Goal: Transaction & Acquisition: Subscribe to service/newsletter

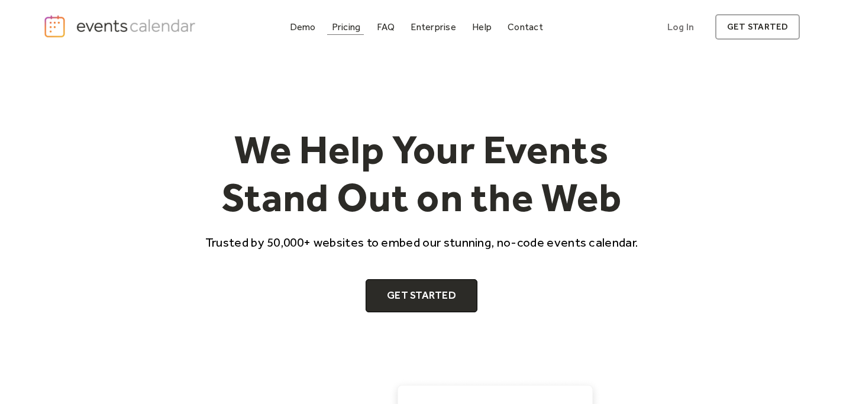
click at [348, 24] on div "Pricing" at bounding box center [346, 27] width 29 height 7
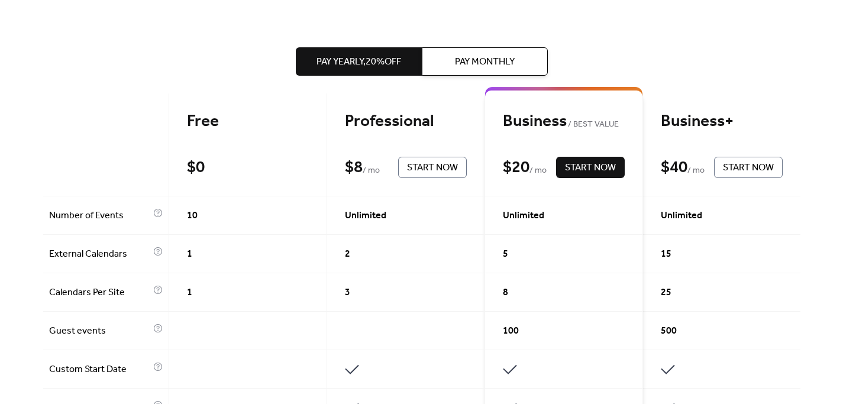
scroll to position [250, 0]
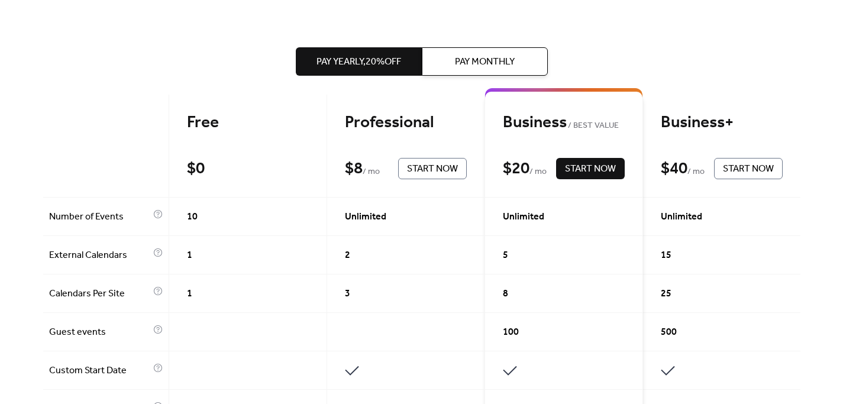
click at [462, 65] on span "Pay Monthly" at bounding box center [485, 62] width 60 height 14
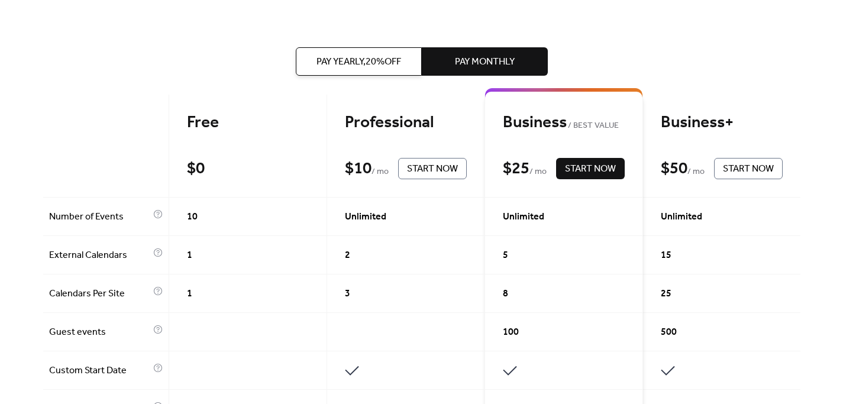
click at [396, 63] on span "Pay Yearly, 20% off" at bounding box center [359, 62] width 85 height 14
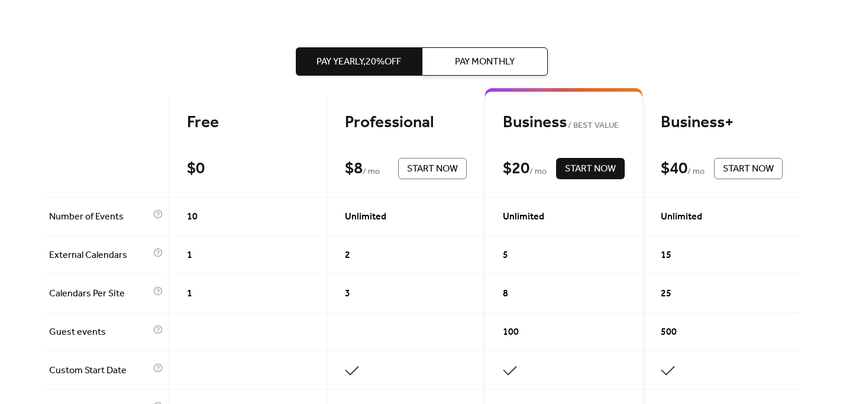
click at [440, 65] on button "Pay Monthly" at bounding box center [485, 61] width 126 height 28
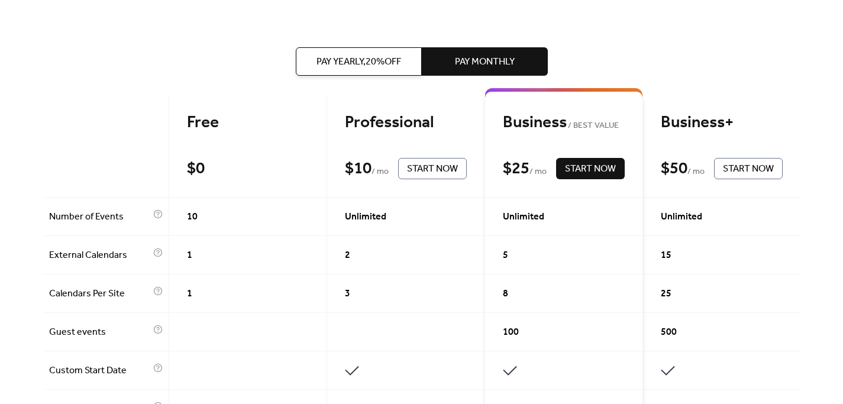
click at [399, 59] on span "Pay Yearly, 20% off" at bounding box center [359, 62] width 85 height 14
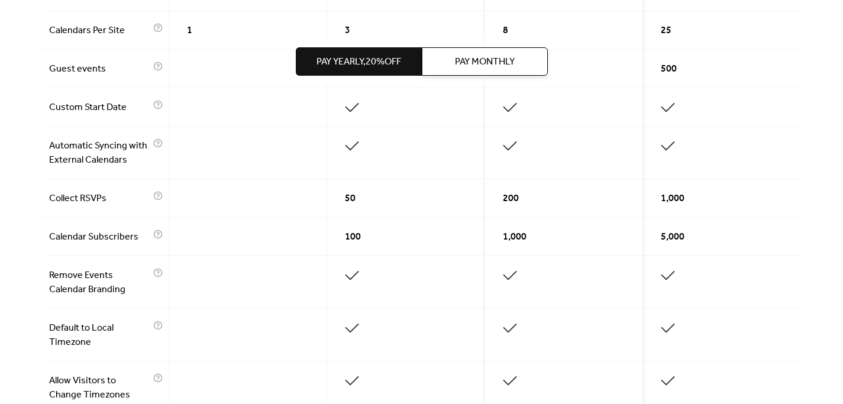
scroll to position [511, 0]
